Goal: Information Seeking & Learning: Learn about a topic

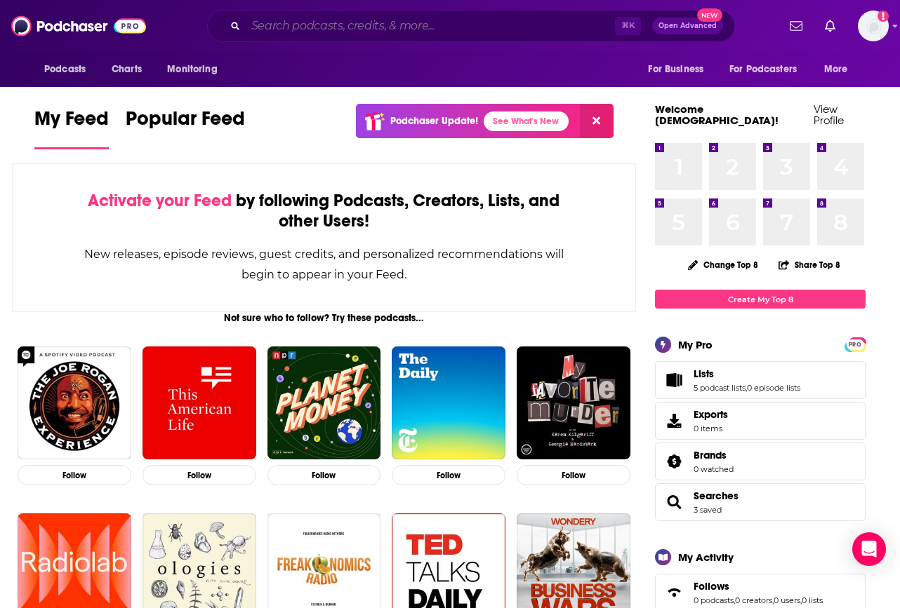
click at [451, 18] on input "Search podcasts, credits, & more..." at bounding box center [430, 26] width 369 height 22
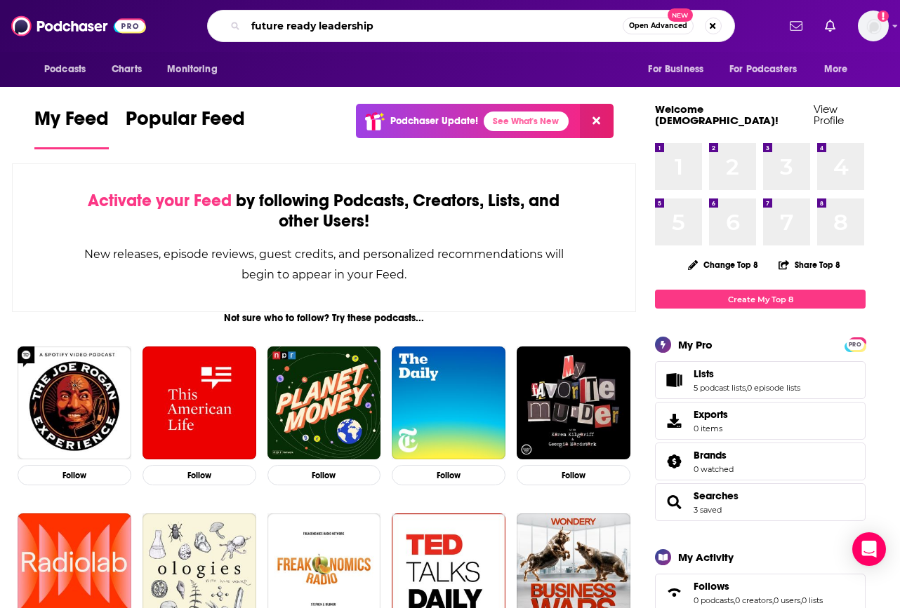
type input "future ready leadership"
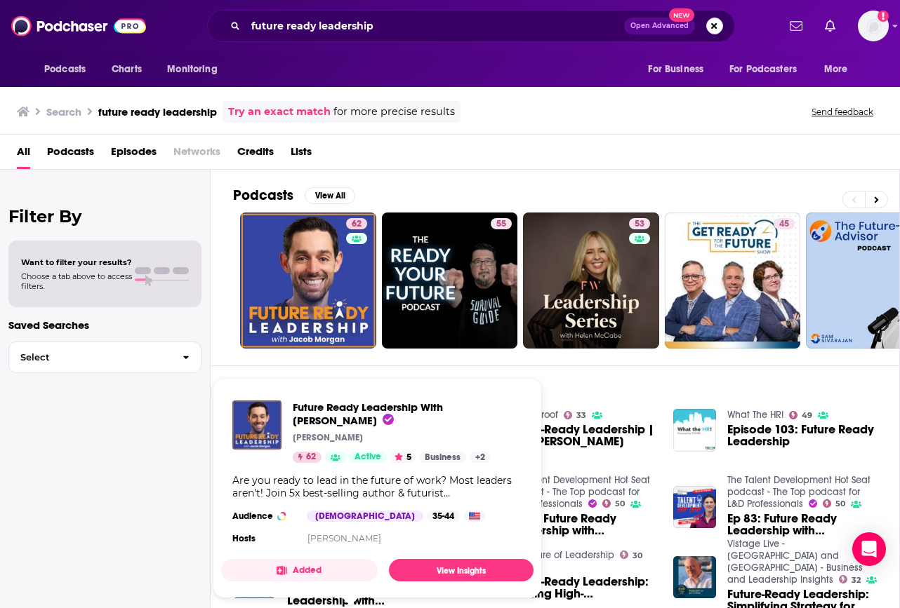
click at [305, 415] on span "Future Ready Leadership With [PERSON_NAME]" at bounding box center [368, 414] width 150 height 27
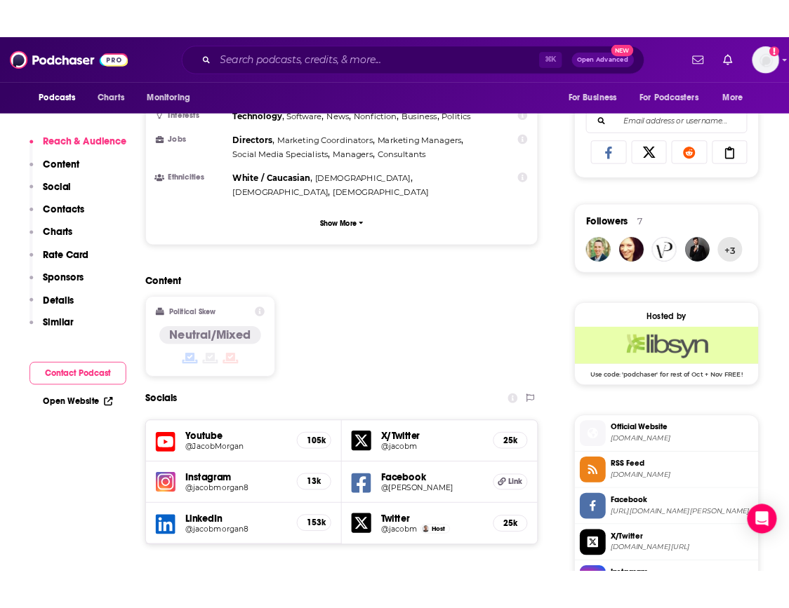
scroll to position [991, 0]
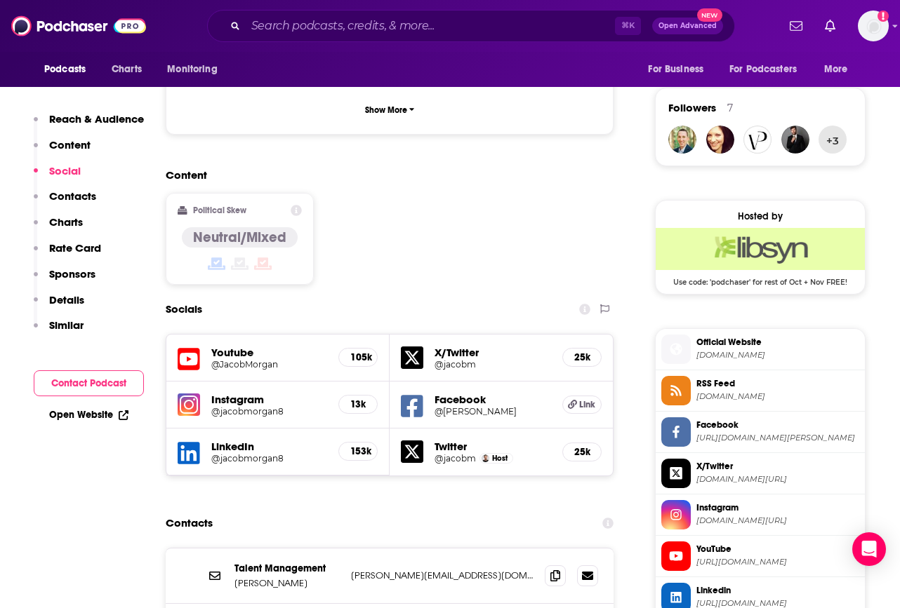
click at [359, 352] on h5 "105k" at bounding box center [357, 358] width 15 height 12
click at [232, 359] on h5 "@JacobMorgan" at bounding box center [269, 364] width 116 height 11
click at [180, 394] on img at bounding box center [189, 405] width 22 height 22
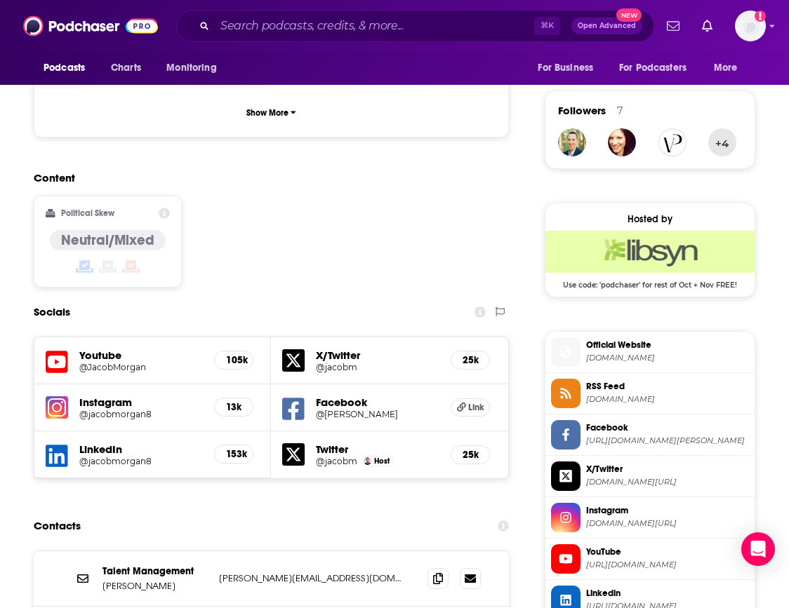
click at [319, 338] on div "X/Twitter @jacobm 25k" at bounding box center [389, 361] width 237 height 47
click at [305, 350] on icon at bounding box center [293, 361] width 22 height 22
